Goal: Task Accomplishment & Management: Complete application form

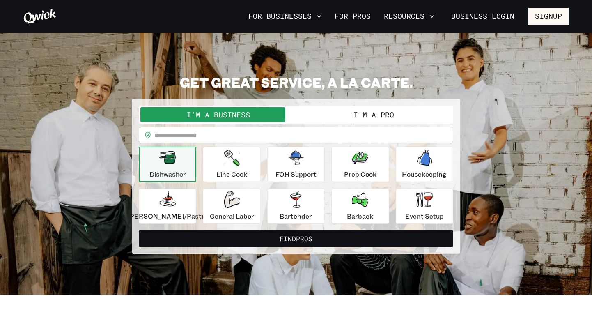
click at [367, 117] on button "I'm a Pro" at bounding box center [374, 114] width 156 height 15
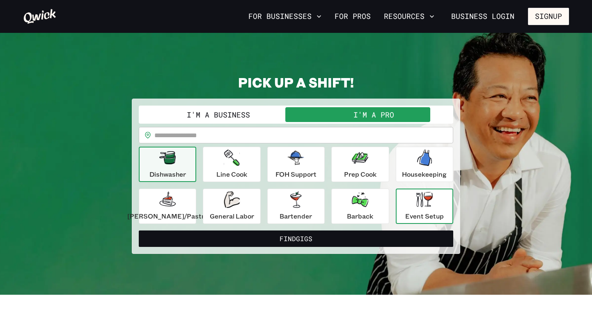
click at [423, 210] on div "Event Setup" at bounding box center [424, 206] width 39 height 30
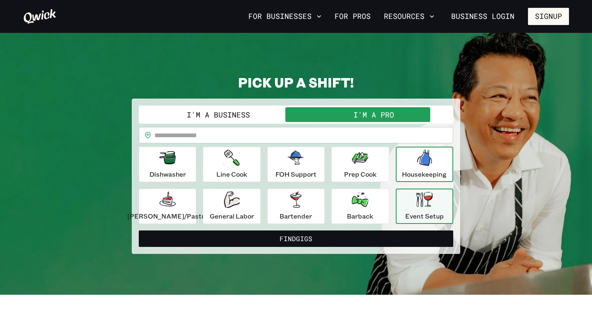
click at [422, 173] on p "Housekeeping" at bounding box center [424, 174] width 45 height 10
click at [419, 212] on p "Event Setup" at bounding box center [424, 216] width 39 height 10
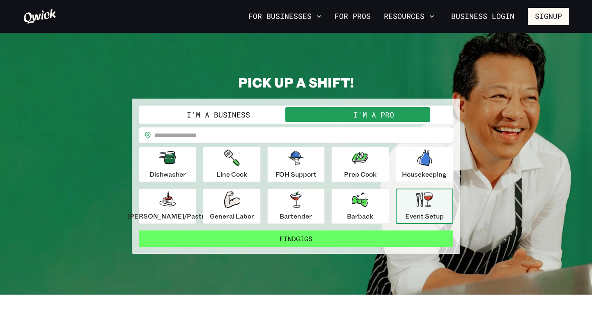
click at [307, 241] on button "Find Gigs" at bounding box center [296, 238] width 314 height 16
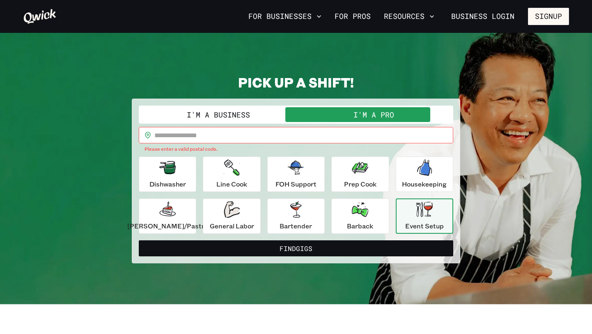
click at [170, 133] on input "text" at bounding box center [303, 135] width 299 height 16
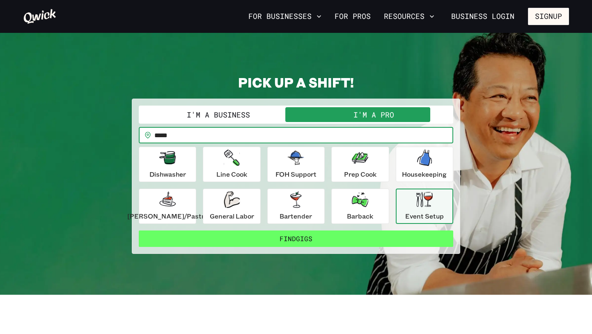
type input "*****"
click at [275, 237] on button "Find Gigs" at bounding box center [296, 238] width 314 height 16
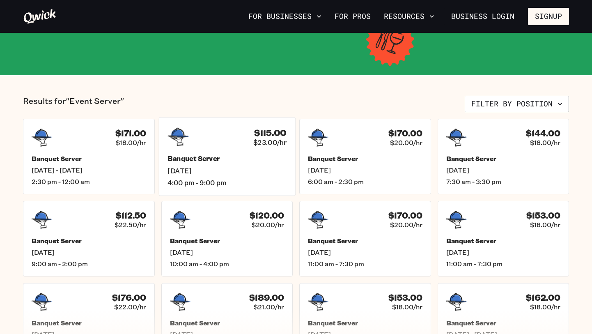
scroll to position [146, 0]
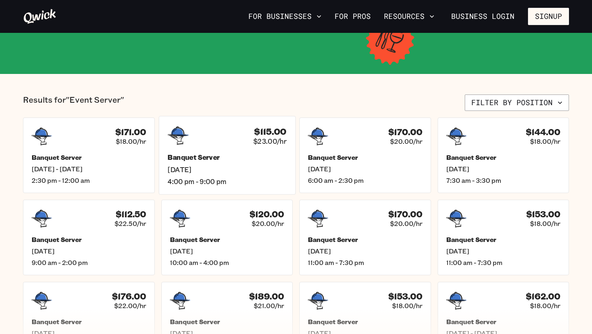
click at [229, 174] on div "Banquet Server [DATE] 4:00 pm - 9:00 pm" at bounding box center [227, 169] width 119 height 32
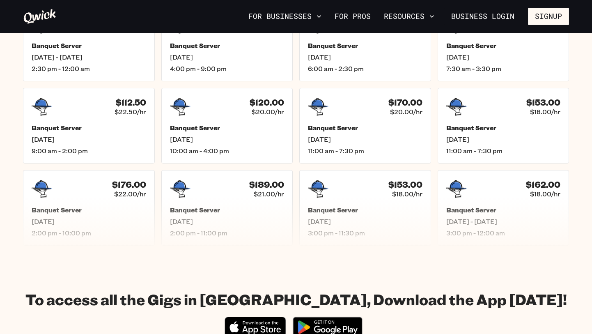
scroll to position [183, 0]
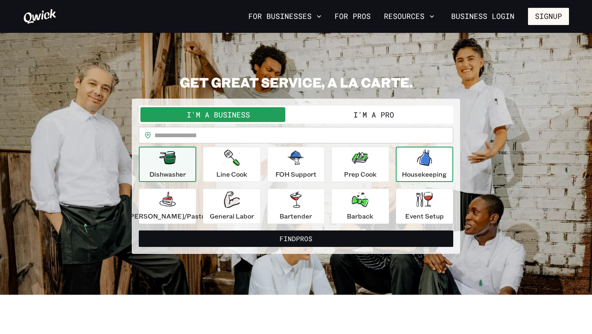
click at [422, 169] on p "Housekeeping" at bounding box center [424, 174] width 45 height 10
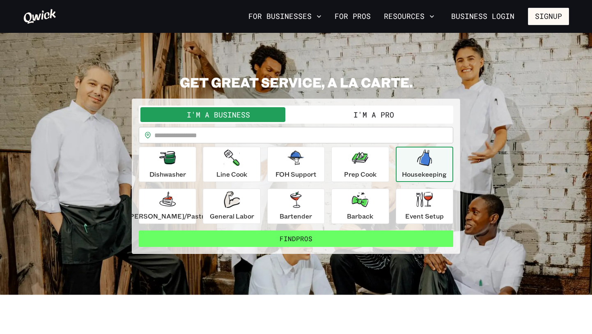
click at [354, 236] on button "Find Pros" at bounding box center [296, 238] width 314 height 16
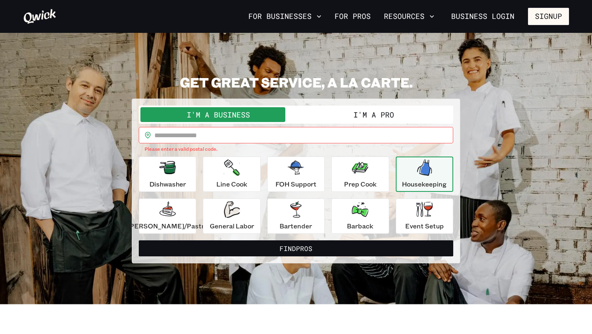
click at [204, 132] on input "text" at bounding box center [303, 135] width 299 height 16
type input "*****"
click at [139, 240] on button "Find Pros" at bounding box center [296, 248] width 314 height 16
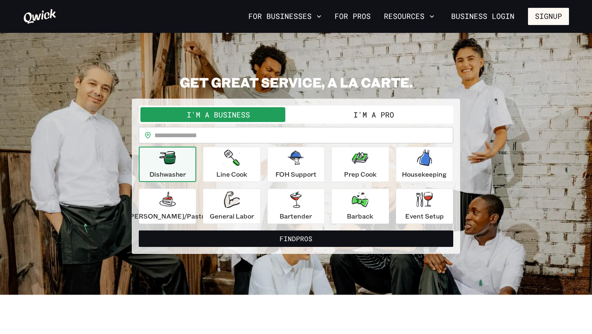
click at [374, 114] on button "I'm a Pro" at bounding box center [374, 114] width 156 height 15
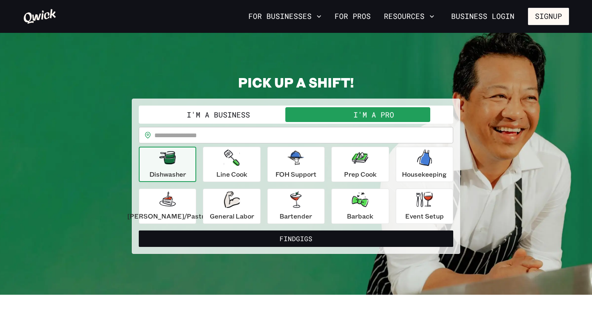
drag, startPoint x: 409, startPoint y: 170, endPoint x: 404, endPoint y: 186, distance: 17.4
click at [409, 170] on p "Housekeeping" at bounding box center [424, 174] width 45 height 10
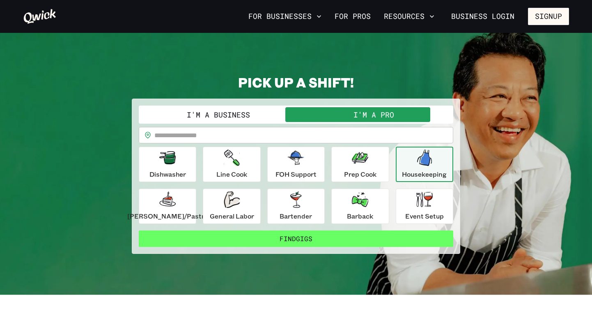
click at [349, 241] on button "Find Gigs" at bounding box center [296, 238] width 314 height 16
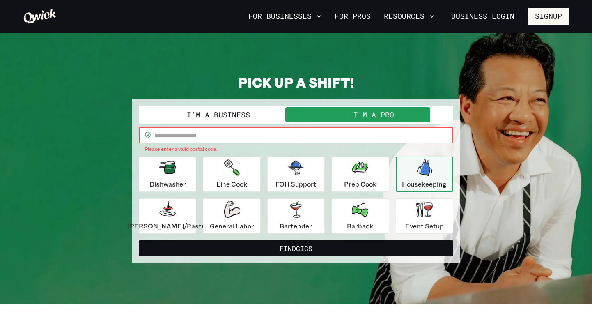
click at [234, 139] on input "text" at bounding box center [303, 135] width 299 height 16
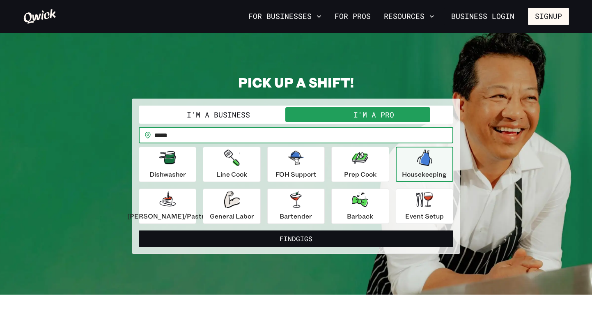
type input "*****"
click at [139, 230] on button "Find Gigs" at bounding box center [296, 238] width 314 height 16
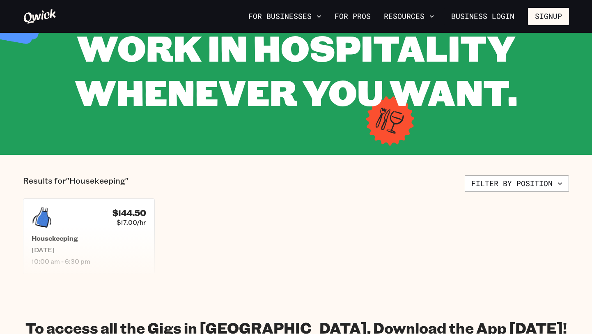
scroll to position [65, 0]
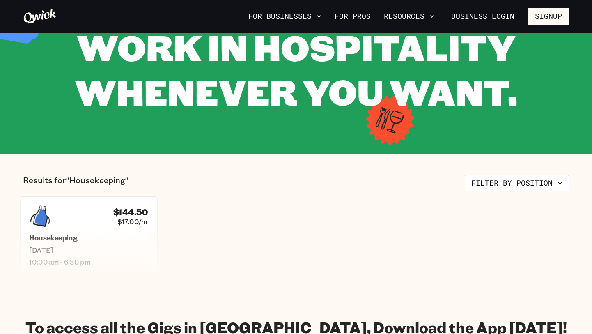
click at [110, 226] on div "$144.50 $17.00/hr" at bounding box center [88, 215] width 119 height 21
